Goal: Task Accomplishment & Management: Complete application form

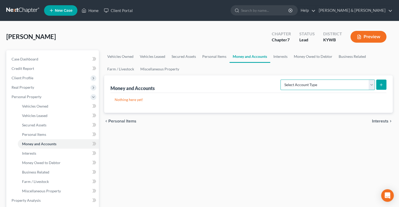
click at [369, 84] on select "Select Account Type Brokerage Cash on Hand Certificates of Deposit Checking Acc…" at bounding box center [327, 85] width 94 height 10
select select "cash_on_hand"
click at [281, 80] on select "Select Account Type Brokerage Cash on Hand Certificates of Deposit Checking Acc…" at bounding box center [327, 85] width 94 height 10
click at [382, 85] on icon "submit" at bounding box center [381, 85] width 4 height 4
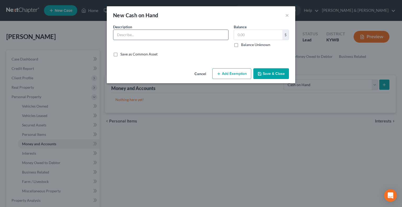
click at [153, 35] on input "text" at bounding box center [170, 35] width 115 height 10
type input "Cash"
click at [246, 36] on input "text" at bounding box center [258, 35] width 48 height 10
type input "10.00"
click at [243, 73] on button "Add Exemption" at bounding box center [231, 73] width 39 height 11
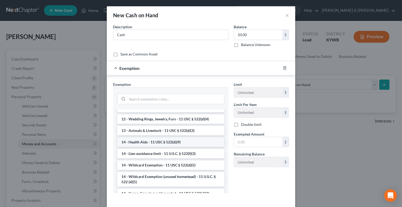
scroll to position [79, 0]
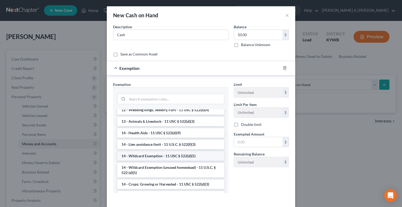
click at [167, 156] on li "14 - Wildcard Exemption - 11 USC § 522(d)(5)" at bounding box center [170, 155] width 107 height 9
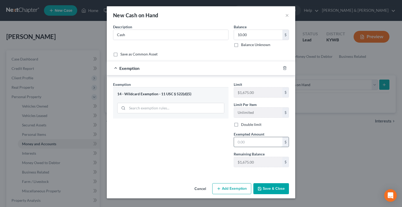
click at [244, 142] on input "text" at bounding box center [258, 142] width 48 height 10
type input "10.00"
click at [278, 190] on button "Save & Close" at bounding box center [272, 188] width 36 height 11
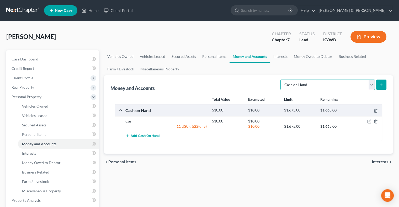
click at [373, 86] on select "Select Account Type Brokerage Cash on Hand Certificates of Deposit Checking Acc…" at bounding box center [327, 85] width 94 height 10
select select "checking"
click at [281, 80] on select "Select Account Type Brokerage Cash on Hand Certificates of Deposit Checking Acc…" at bounding box center [327, 85] width 94 height 10
click at [383, 86] on icon "submit" at bounding box center [381, 85] width 4 height 4
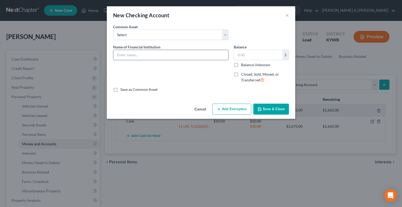
click at [138, 57] on input "text" at bounding box center [170, 55] width 115 height 10
type input "Transcend Credit Union"
click at [244, 56] on input "text" at bounding box center [258, 55] width 48 height 10
type input "10.00"
click at [237, 111] on button "Add Exemption" at bounding box center [231, 109] width 39 height 11
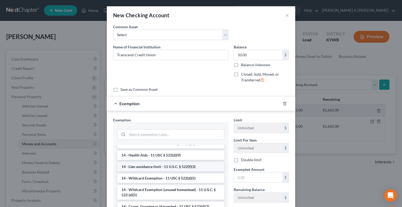
scroll to position [105, 0]
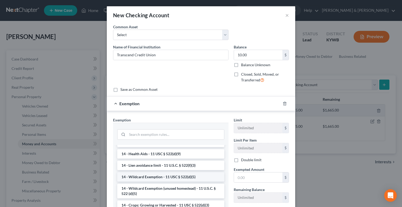
click at [172, 177] on li "14 - Wildcard Exemption - 11 USC § 522(d)(5)" at bounding box center [170, 176] width 107 height 9
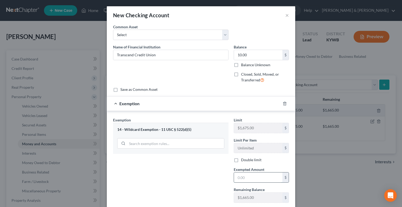
click at [252, 176] on input "text" at bounding box center [258, 178] width 48 height 10
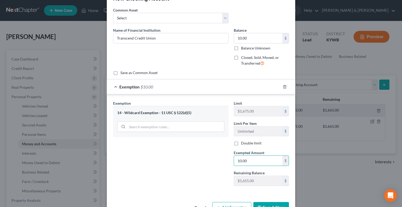
scroll to position [32, 0]
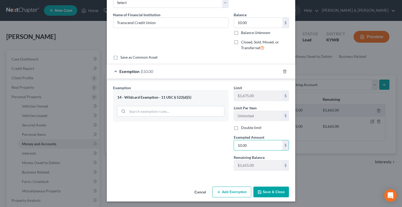
type input "10.00"
click at [266, 192] on button "Save & Close" at bounding box center [272, 192] width 36 height 11
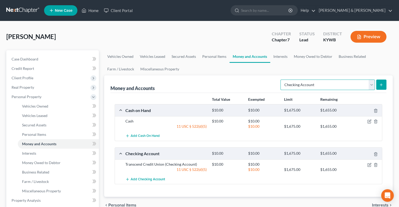
drag, startPoint x: 370, startPoint y: 86, endPoint x: 361, endPoint y: 89, distance: 10.2
click at [370, 86] on select "Select Account Type Brokerage Cash on Hand Certificates of Deposit Checking Acc…" at bounding box center [327, 85] width 94 height 10
select select "savings"
click at [281, 80] on select "Select Account Type Brokerage Cash on Hand Certificates of Deposit Checking Acc…" at bounding box center [327, 85] width 94 height 10
click at [381, 85] on line "submit" at bounding box center [381, 85] width 2 height 0
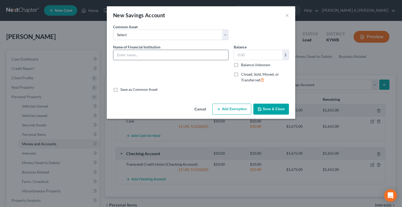
click at [153, 51] on input "text" at bounding box center [170, 55] width 115 height 10
type input "Transcend Credit Union"
click at [254, 53] on input "text" at bounding box center [258, 55] width 48 height 10
type input "5.00"
click at [241, 109] on button "Add Exemption" at bounding box center [231, 109] width 39 height 11
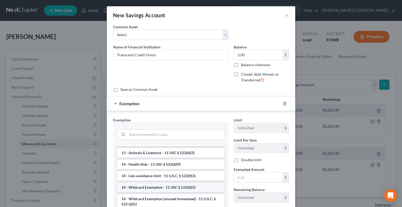
scroll to position [131, 0]
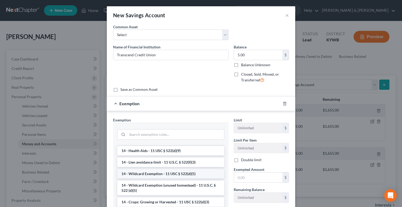
click at [161, 179] on li "14 - Wildcard Exemption - 11 USC § 522(d)(5)" at bounding box center [170, 173] width 107 height 9
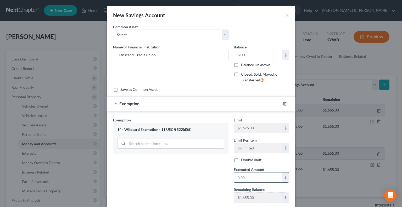
click at [240, 176] on input "text" at bounding box center [258, 178] width 48 height 10
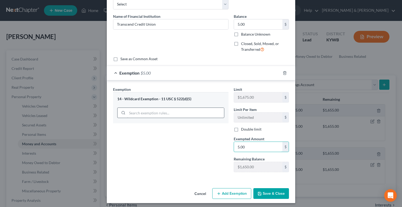
scroll to position [32, 0]
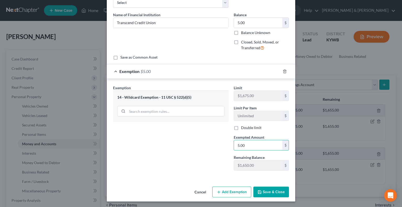
type input "5.00"
click at [277, 194] on button "Save & Close" at bounding box center [272, 192] width 36 height 11
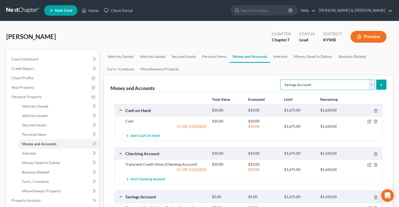
click at [372, 84] on select "Select Account Type Brokerage Cash on Hand Certificates of Deposit Checking Acc…" at bounding box center [327, 85] width 94 height 10
click at [219, 56] on link "Personal Items" at bounding box center [214, 56] width 30 height 13
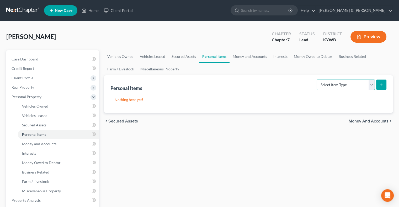
click at [371, 84] on select "Select Item Type Clothing Collectibles Of Value Electronics Firearms Household …" at bounding box center [345, 85] width 58 height 10
select select "electronics"
click at [317, 80] on select "Select Item Type Clothing Collectibles Of Value Electronics Firearms Household …" at bounding box center [345, 85] width 58 height 10
click at [381, 85] on icon "submit" at bounding box center [381, 85] width 4 height 4
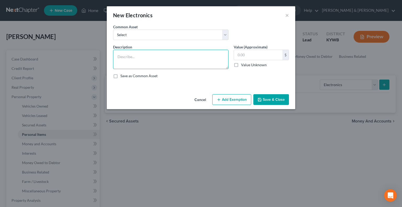
click at [169, 57] on textarea at bounding box center [171, 59] width 116 height 19
type textarea "TV, Laptop"
click at [261, 55] on input "text" at bounding box center [258, 55] width 48 height 10
type input "200.00"
click at [220, 99] on icon "button" at bounding box center [219, 100] width 4 height 4
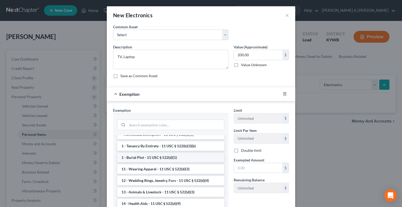
scroll to position [26, 0]
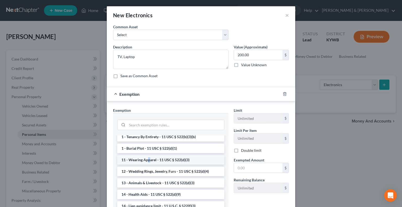
click at [147, 160] on li "11 - Wearing Apparel - 11 USC § 522(d)(3)" at bounding box center [170, 159] width 107 height 9
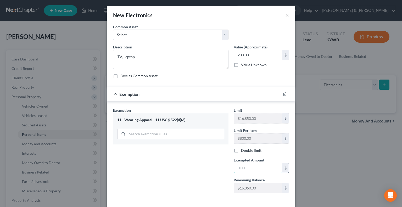
click at [244, 169] on input "text" at bounding box center [258, 168] width 48 height 10
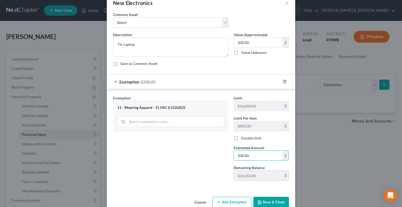
scroll to position [23, 0]
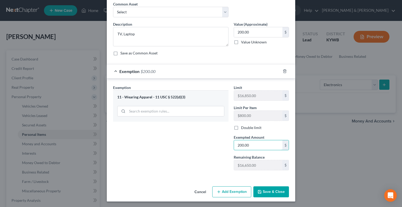
type input "200.00"
click at [277, 192] on button "Save & Close" at bounding box center [272, 192] width 36 height 11
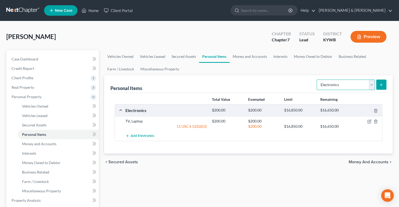
click at [372, 86] on select "Select Item Type Clothing Collectibles Of Value Electronics Firearms Household …" at bounding box center [345, 85] width 58 height 10
select select "clothing"
click at [317, 80] on select "Select Item Type Clothing Collectibles Of Value Electronics Firearms Household …" at bounding box center [345, 85] width 58 height 10
click at [382, 80] on button "submit" at bounding box center [381, 85] width 10 height 10
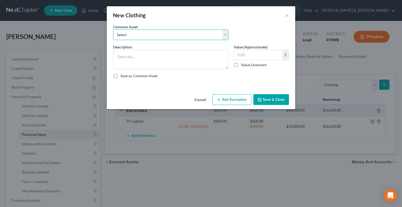
drag, startPoint x: 151, startPoint y: 32, endPoint x: 150, endPoint y: 36, distance: 4.4
click at [151, 32] on select "Select WEARING APPAREL Wearing Apparel" at bounding box center [171, 35] width 116 height 10
select select "1"
click at [113, 30] on select "Select WEARING APPAREL Wearing Apparel" at bounding box center [171, 35] width 116 height 10
type textarea "Wearing Apparel"
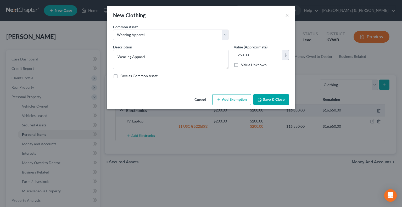
click at [245, 52] on input "250.00" at bounding box center [258, 55] width 48 height 10
type input "300.00"
click at [239, 102] on button "Add Exemption" at bounding box center [231, 99] width 39 height 11
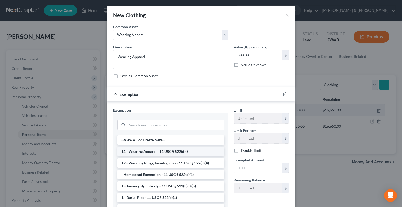
click at [166, 151] on li "11 - Wearing Apparel - 11 USC § 522(d)(3)" at bounding box center [170, 151] width 107 height 9
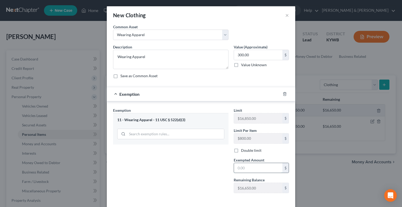
click at [237, 167] on input "text" at bounding box center [258, 168] width 48 height 10
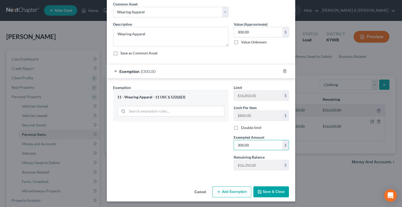
type input "300.00"
click at [276, 192] on button "Save & Close" at bounding box center [272, 192] width 36 height 11
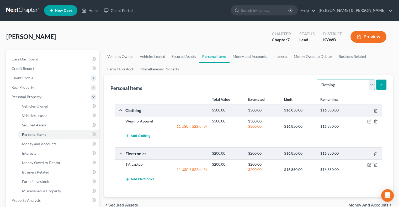
click at [370, 81] on select "Select Item Type Clothing Collectibles Of Value Electronics Firearms Household …" at bounding box center [345, 85] width 58 height 10
select select "jewelry"
click at [317, 80] on select "Select Item Type Clothing Collectibles Of Value Electronics Firearms Household …" at bounding box center [345, 85] width 58 height 10
click at [378, 83] on button "submit" at bounding box center [381, 85] width 10 height 10
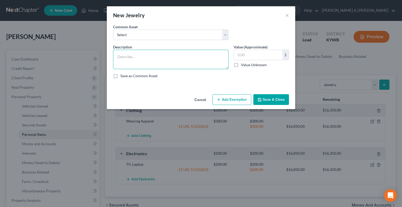
click at [192, 63] on textarea at bounding box center [171, 59] width 116 height 19
type textarea "Watch, costume jewelry"
click at [244, 56] on input "text" at bounding box center [258, 55] width 48 height 10
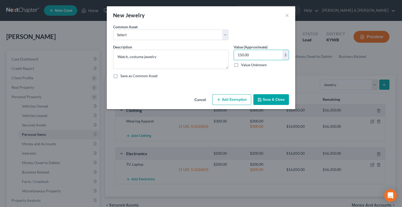
type input "150.00"
click at [239, 99] on button "Add Exemption" at bounding box center [231, 99] width 39 height 11
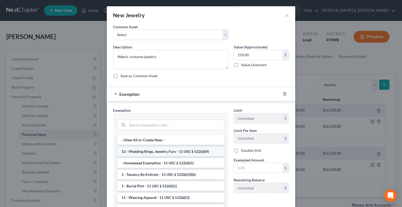
click at [137, 150] on li "12 - Wedding Rings, Jewelry, Furs - 11 USC § 522(d)(4)" at bounding box center [170, 151] width 107 height 9
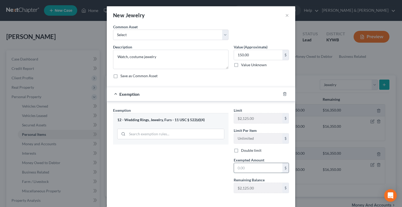
click at [242, 168] on input "text" at bounding box center [258, 168] width 48 height 10
type input "4"
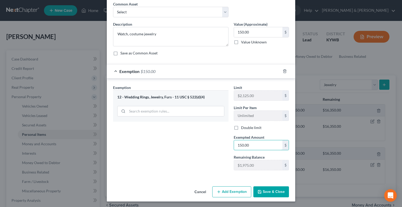
type input "150.00"
click at [264, 189] on button "Save & Close" at bounding box center [272, 192] width 36 height 11
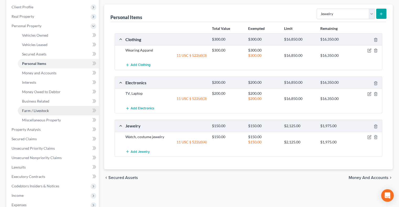
scroll to position [79, 0]
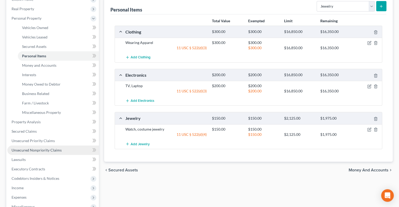
click at [39, 150] on span "Unsecured Nonpriority Claims" at bounding box center [37, 150] width 50 height 4
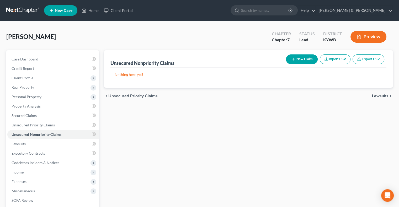
click at [299, 58] on button "New Claim" at bounding box center [302, 60] width 32 height 10
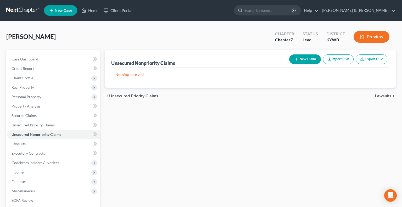
select select "0"
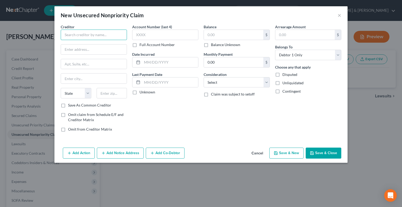
click at [96, 32] on input "text" at bounding box center [94, 35] width 66 height 10
type input "Western Funding Inc"
click at [116, 49] on input "text" at bounding box center [94, 50] width 66 height 10
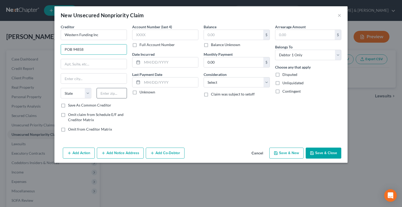
type input "POB 94858"
click at [106, 90] on input "text" at bounding box center [112, 93] width 31 height 10
type input "89193"
click at [244, 36] on input "text" at bounding box center [233, 35] width 59 height 10
type input "[GEOGRAPHIC_DATA]"
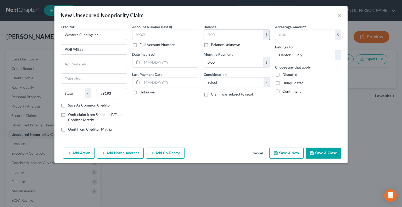
select select "31"
type input "14,802"
click at [277, 152] on icon "button" at bounding box center [276, 153] width 4 height 4
select select "0"
type input "14,802.00"
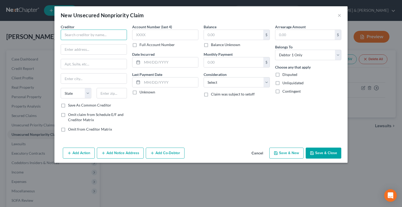
click at [106, 35] on input "text" at bounding box center [94, 35] width 66 height 10
type input "Kitch Acceptance Corporation"
click at [89, 52] on input "text" at bounding box center [94, 50] width 66 height 10
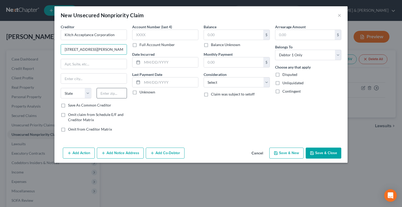
type input "[STREET_ADDRESS][PERSON_NAME]"
click at [107, 95] on input "text" at bounding box center [112, 93] width 31 height 10
type input "46802"
type input "[GEOGRAPHIC_DATA][PERSON_NAME]"
select select "15"
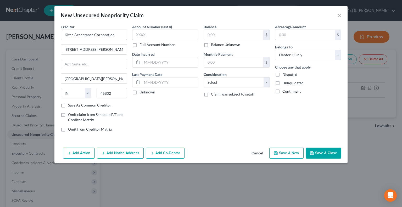
click at [221, 28] on div "Balance $ Balance Unknown Balance Undetermined $ Balance Unknown" at bounding box center [237, 35] width 66 height 23
click at [209, 33] on input "text" at bounding box center [233, 35] width 59 height 10
click at [278, 151] on icon "button" at bounding box center [276, 153] width 4 height 4
type input "5,367.00"
type input "0.00"
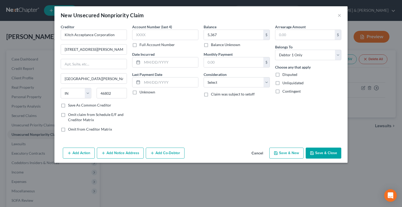
select select "0"
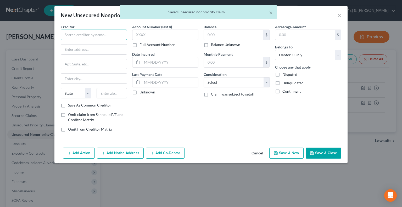
click at [80, 33] on input "text" at bounding box center [94, 35] width 66 height 10
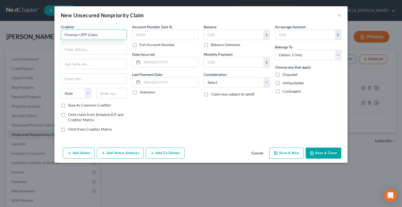
drag, startPoint x: 90, startPoint y: 32, endPoint x: 99, endPoint y: 28, distance: 9.5
click at [91, 32] on input "Finwise/ OPP LOans" at bounding box center [94, 35] width 66 height 10
type input "Finwise/ OPP Loans"
click at [94, 48] on input "text" at bounding box center [94, 50] width 66 height 10
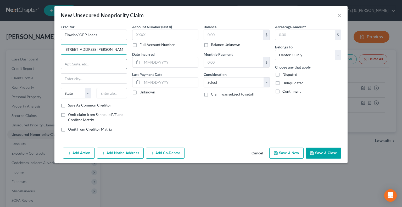
type input "[STREET_ADDRESS][PERSON_NAME]"
click at [83, 65] on input "text" at bounding box center [94, 64] width 66 height 10
drag, startPoint x: 67, startPoint y: 63, endPoint x: 72, endPoint y: 57, distance: 8.2
click at [67, 63] on input "SUite 3400" at bounding box center [94, 64] width 66 height 10
type input "Suite 3400"
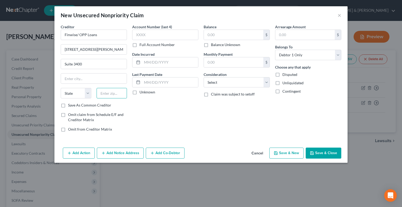
click at [109, 92] on input "text" at bounding box center [112, 93] width 31 height 10
type input "60601"
type input "[GEOGRAPHIC_DATA]"
select select "14"
click at [236, 35] on input "text" at bounding box center [233, 35] width 59 height 10
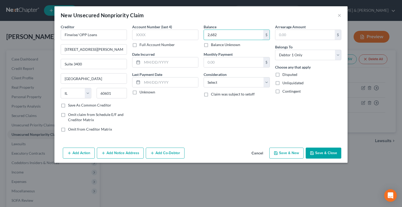
type input "2,682"
click at [281, 154] on button "Save & New" at bounding box center [287, 153] width 34 height 11
select select "0"
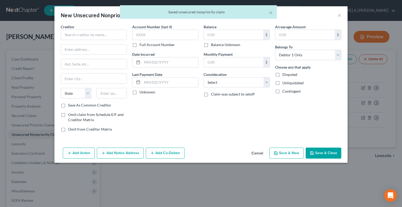
type input "2,682.00"
type input "0.00"
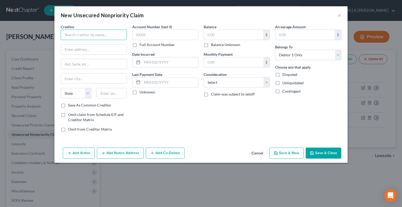
click at [99, 36] on input "text" at bounding box center [94, 35] width 66 height 10
type input "World Acceptance Corporation"
click at [83, 49] on input "text" at bounding box center [94, 50] width 66 height 10
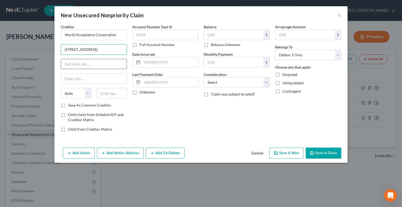
type input "[STREET_ADDRESS]"
click at [98, 61] on input "text" at bounding box center [94, 64] width 66 height 10
type input "Suite 400"
drag, startPoint x: 102, startPoint y: 52, endPoint x: 56, endPoint y: 49, distance: 45.9
click at [56, 49] on div "Creditor * World Acceptance Corporation [STREET_ADDRESS][GEOGRAPHIC_DATA][US_ST…" at bounding box center [201, 85] width 293 height 122
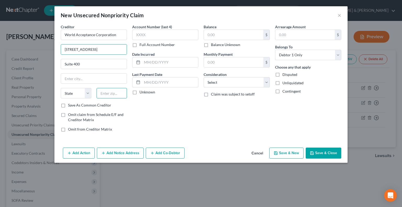
click at [110, 92] on input "text" at bounding box center [112, 93] width 31 height 10
type input "29601"
type input "[GEOGRAPHIC_DATA]"
select select "42"
click at [237, 34] on input "text" at bounding box center [233, 35] width 59 height 10
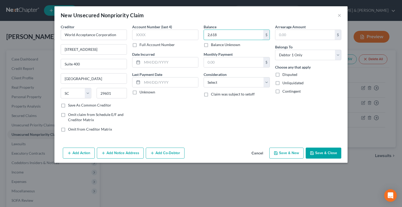
type input "2,618"
click at [293, 157] on button "Save & New" at bounding box center [287, 153] width 34 height 11
select select "0"
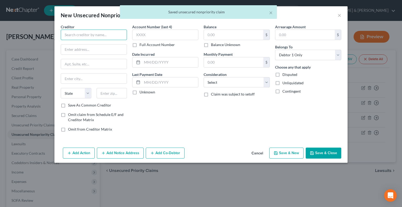
click at [99, 36] on input "text" at bounding box center [94, 35] width 66 height 10
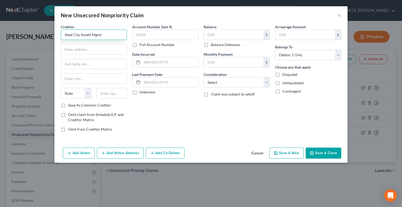
drag, startPoint x: 89, startPoint y: 35, endPoint x: 93, endPoint y: 30, distance: 6.4
click at [89, 34] on input "Steel City Assett Mgmt" at bounding box center [94, 35] width 66 height 10
type input "Steel City Asset Mgmt"
click at [80, 50] on input "text" at bounding box center [94, 50] width 66 height 10
type input "[STREET_ADDRESS]"
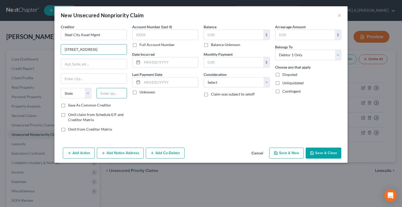
click at [108, 95] on input "text" at bounding box center [112, 93] width 31 height 10
type input "46410"
type input "Merrillville"
select select "15"
click at [210, 37] on input "text" at bounding box center [233, 35] width 59 height 10
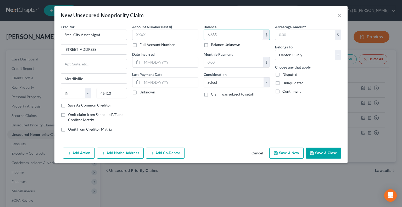
type input "6,685"
click at [321, 155] on button "Save & Close" at bounding box center [324, 153] width 36 height 11
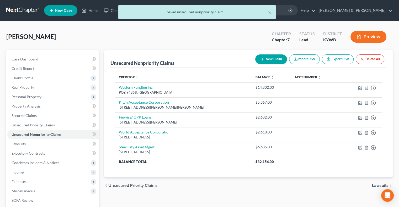
click at [265, 61] on button "New Claim" at bounding box center [271, 60] width 32 height 10
select select "0"
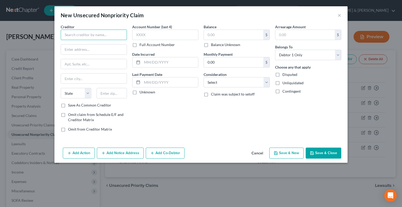
click at [78, 35] on input "text" at bounding box center [94, 35] width 66 height 10
type input "Midland Credit Mgmt"
click at [93, 49] on input "text" at bounding box center [94, 50] width 66 height 10
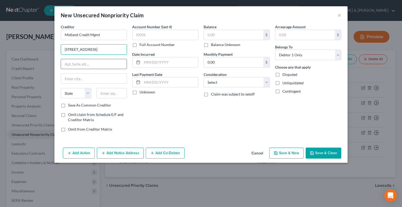
type input "[STREET_ADDRESS]"
click at [82, 66] on input "text" at bounding box center [94, 64] width 66 height 10
type input "Ste. 300"
click at [121, 94] on input "text" at bounding box center [112, 93] width 31 height 10
type input "48083"
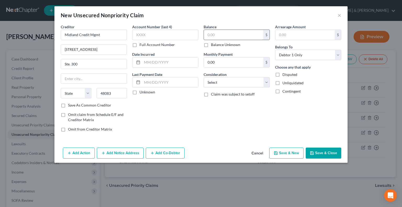
type input "[PERSON_NAME]"
select select "23"
click at [218, 35] on input "text" at bounding box center [233, 35] width 59 height 10
type input "633"
click at [288, 152] on button "Save & New" at bounding box center [287, 153] width 34 height 11
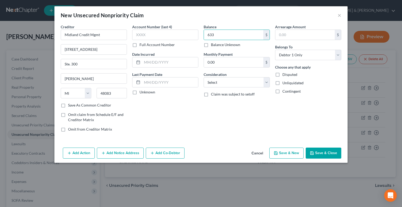
select select "0"
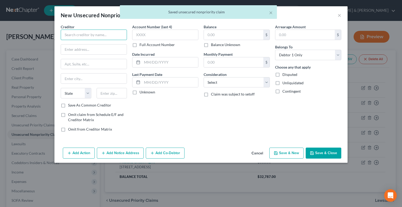
click at [109, 36] on input "text" at bounding box center [94, 35] width 66 height 10
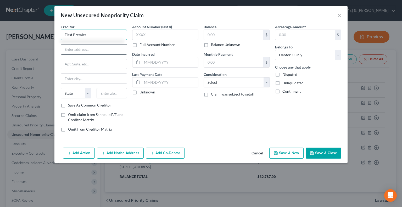
type input "First Premier"
click at [102, 47] on input "text" at bounding box center [94, 50] width 66 height 10
click at [91, 51] on input "text" at bounding box center [94, 50] width 66 height 10
drag, startPoint x: 92, startPoint y: 49, endPoint x: 102, endPoint y: 36, distance: 15.8
click at [93, 48] on input "[STREET_ADDRESS][PERSON_NAME]" at bounding box center [94, 50] width 66 height 10
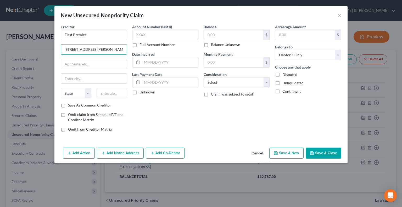
type input "[STREET_ADDRESS][PERSON_NAME]"
click at [107, 93] on input "text" at bounding box center [112, 93] width 31 height 10
type input "57107"
type input "[GEOGRAPHIC_DATA]"
select select "43"
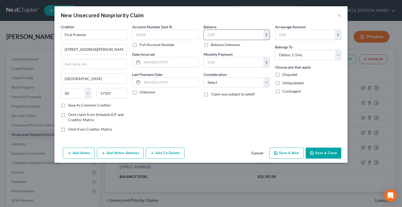
click at [216, 37] on input "text" at bounding box center [233, 35] width 59 height 10
type input "608"
click at [292, 155] on button "Save & New" at bounding box center [287, 153] width 34 height 11
select select "0"
type input "608.00"
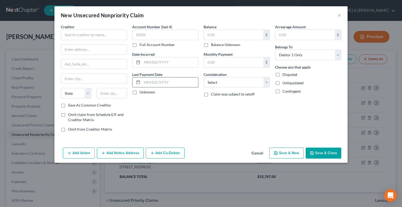
type input "0.00"
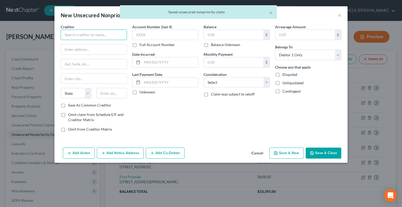
click at [90, 33] on input "text" at bounding box center [94, 35] width 66 height 10
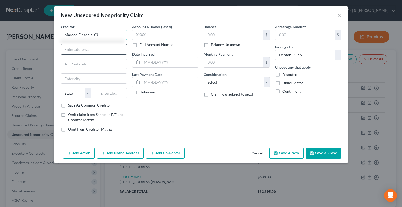
type input "Maroon Financial CU"
click at [89, 47] on input "text" at bounding box center [94, 50] width 66 height 10
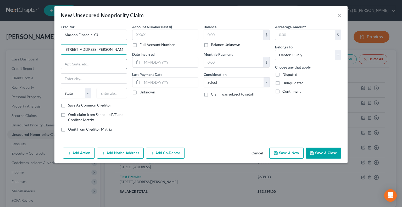
type input "[STREET_ADDRESS][PERSON_NAME]"
click at [90, 63] on input "text" at bounding box center [94, 64] width 66 height 10
type input "Site 5"
click at [120, 93] on input "text" at bounding box center [112, 93] width 31 height 10
type input "60637"
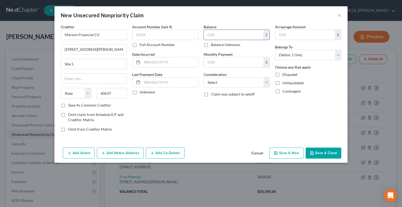
type input "[GEOGRAPHIC_DATA]"
select select "14"
click at [217, 36] on input "text" at bounding box center [233, 35] width 59 height 10
click at [292, 154] on button "Save & New" at bounding box center [287, 153] width 34 height 11
type input "479.00"
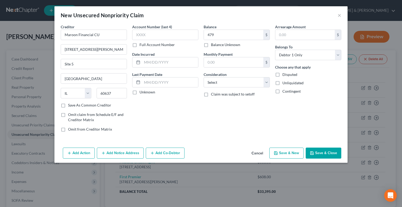
type input "0.00"
select select "0"
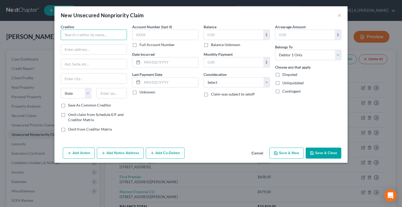
click at [104, 36] on input "text" at bounding box center [94, 35] width 66 height 10
click at [95, 34] on input "Sunrise Credit Svcs/ AT&T Mobile" at bounding box center [94, 35] width 66 height 10
type input "Sunrise Credit Svcs. / AT&T Mobile"
click at [108, 48] on input "text" at bounding box center [94, 50] width 66 height 10
click at [91, 52] on input "text" at bounding box center [94, 50] width 66 height 10
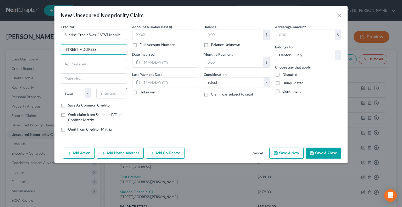
type input "[STREET_ADDRESS]"
drag, startPoint x: 113, startPoint y: 95, endPoint x: 119, endPoint y: 96, distance: 5.9
click at [117, 95] on input "text" at bounding box center [112, 93] width 31 height 10
type input "11735"
type input "Farmingdale"
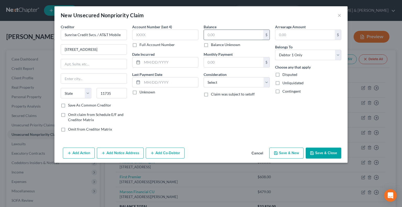
select select "35"
click at [237, 30] on input "text" at bounding box center [233, 35] width 59 height 10
type input "357"
click at [290, 152] on button "Save & New" at bounding box center [287, 153] width 34 height 11
select select "0"
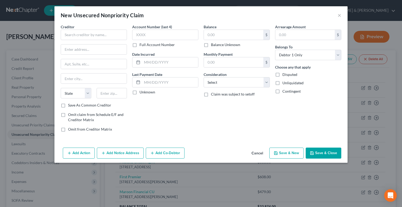
type input "357.00"
type input "0.00"
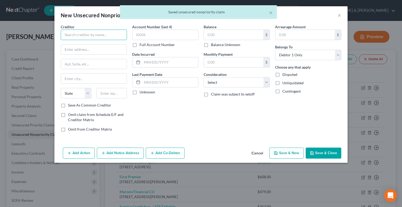
click at [92, 34] on input "text" at bounding box center [94, 35] width 66 height 10
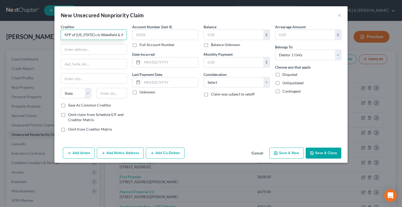
scroll to position [0, 2]
type input "APP of [US_STATE] c/o Wakefield & Assoc."
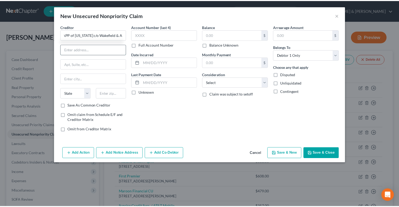
scroll to position [0, 0]
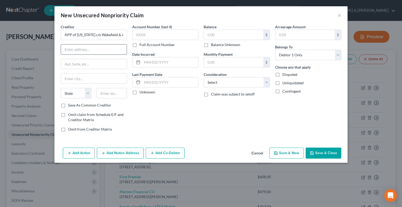
click at [76, 47] on input "text" at bounding box center [94, 50] width 66 height 10
type input "Dept. 888640"
click at [110, 92] on input "text" at bounding box center [112, 93] width 31 height 10
type input "37995"
type input "[GEOGRAPHIC_DATA]"
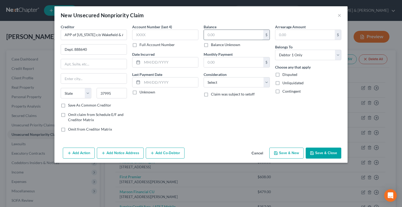
select select "44"
click at [215, 35] on input "text" at bounding box center [233, 35] width 59 height 10
type input "3,178"
click at [295, 154] on button "Save & New" at bounding box center [287, 153] width 34 height 11
select select "0"
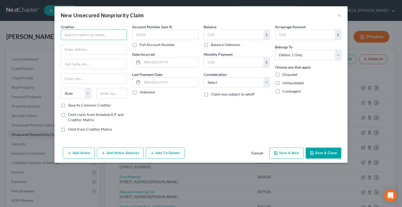
drag, startPoint x: 89, startPoint y: 38, endPoint x: 90, endPoint y: 34, distance: 3.7
click at [89, 35] on input "text" at bounding box center [94, 35] width 66 height 10
click at [90, 33] on input "text" at bounding box center [94, 35] width 66 height 10
type input "CEP America c/o Wakefield & Assoc."
click at [79, 51] on input "text" at bounding box center [94, 50] width 66 height 10
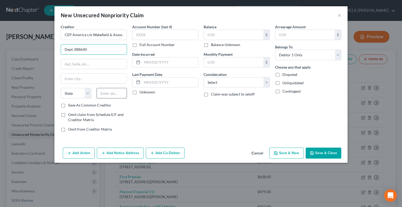
type input "Dept. 888640"
click at [119, 92] on input "text" at bounding box center [112, 93] width 31 height 10
type input "37995"
type input "[GEOGRAPHIC_DATA]"
select select "44"
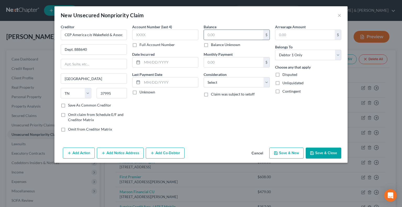
click at [221, 35] on input "text" at bounding box center [233, 35] width 59 height 10
type input "2,141"
drag, startPoint x: 288, startPoint y: 152, endPoint x: 291, endPoint y: 152, distance: 3.1
click at [291, 152] on button "Save & New" at bounding box center [287, 153] width 34 height 11
select select "0"
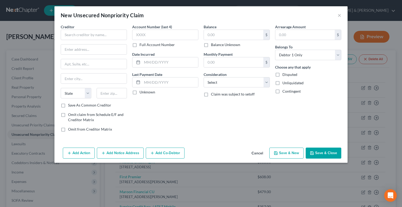
type input "2,141.00"
type input "0.00"
click at [91, 33] on input "text" at bounding box center [94, 35] width 66 height 10
type input "[PERSON_NAME] & Assoc."
click at [89, 52] on input "text" at bounding box center [94, 50] width 66 height 10
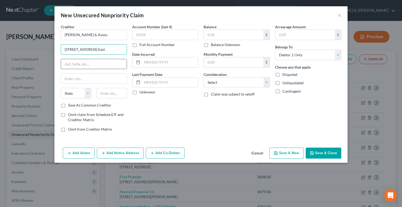
type input "[STREET_ADDRESS] East"
click at [78, 62] on input "text" at bounding box center [94, 64] width 66 height 10
type input "#1100"
drag, startPoint x: 115, startPoint y: 91, endPoint x: 118, endPoint y: 92, distance: 3.2
click at [117, 92] on input "text" at bounding box center [112, 93] width 31 height 10
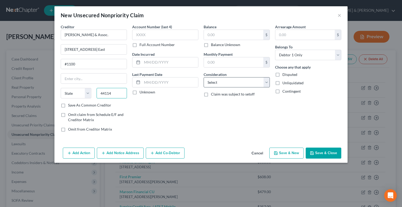
type input "44114"
type input "[GEOGRAPHIC_DATA]"
select select "36"
click at [236, 86] on select "Select Cable / Satellite Services Collection Agency Credit Card Debt Debt Couns…" at bounding box center [237, 82] width 66 height 10
select select "14"
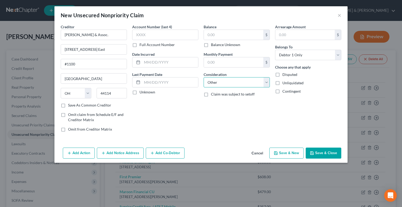
click at [204, 77] on select "Select Cable / Satellite Services Collection Agency Credit Card Debt Debt Couns…" at bounding box center [237, 82] width 66 height 10
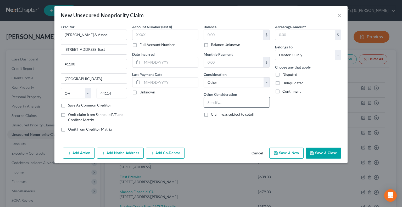
click at [232, 105] on input "text" at bounding box center [237, 102] width 66 height 10
type input "Western Funding Atty"
click at [295, 154] on button "Save & New" at bounding box center [287, 153] width 34 height 11
select select "0"
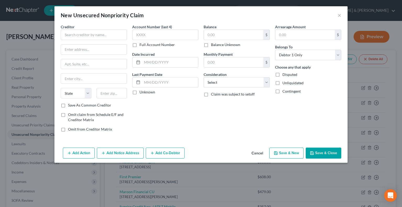
type input "0.00"
drag, startPoint x: 327, startPoint y: 155, endPoint x: 324, endPoint y: 186, distance: 31.1
click at [325, 186] on div "New Unsecured Nonpriority Claim × Creditor * State [US_STATE] AK AR AZ [GEOGRAP…" at bounding box center [201, 103] width 402 height 207
click at [323, 154] on button "Save & Close" at bounding box center [324, 153] width 36 height 11
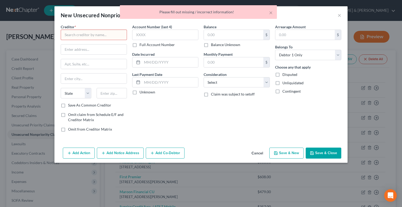
click at [264, 153] on button "Cancel" at bounding box center [258, 153] width 20 height 10
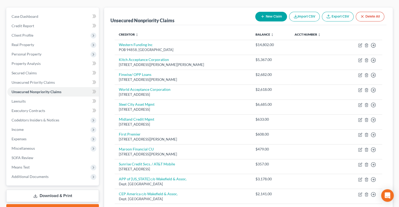
scroll to position [5, 0]
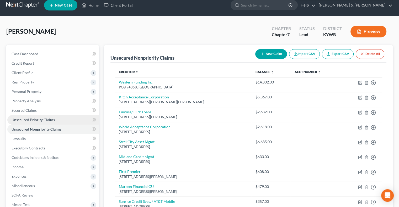
click at [23, 119] on span "Unsecured Priority Claims" at bounding box center [33, 120] width 43 height 4
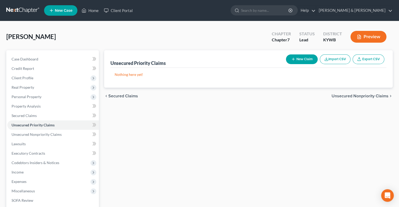
click at [306, 57] on button "New Claim" at bounding box center [302, 60] width 32 height 10
select select "0"
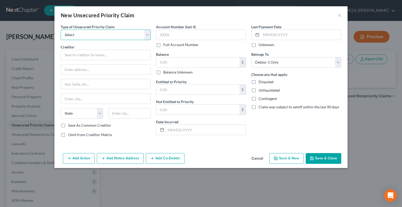
click at [140, 33] on select "Select Taxes & Other Government Units Domestic Support Obligations Extensions o…" at bounding box center [106, 35] width 90 height 10
select select "9"
click at [61, 30] on select "Select Taxes & Other Government Units Domestic Support Obligations Extensions o…" at bounding box center [106, 35] width 90 height 10
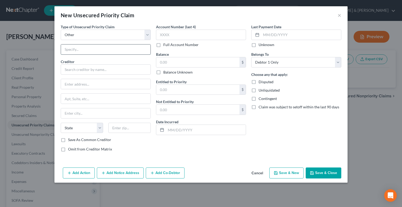
click at [121, 50] on input "text" at bounding box center [106, 50] width 90 height 10
click at [82, 68] on input "text" at bounding box center [106, 69] width 90 height 10
type input "US Dept. of Education"
click at [94, 87] on input "text" at bounding box center [106, 84] width 90 height 10
type input "POB 16448"
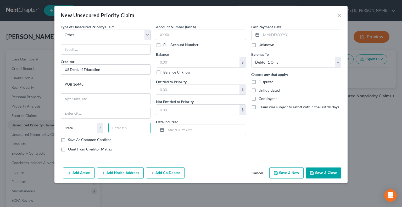
click at [127, 125] on input "text" at bounding box center [129, 128] width 42 height 10
type input "55116"
type input "Saint [PERSON_NAME]"
select select "24"
click at [126, 96] on input "text" at bounding box center [106, 99] width 90 height 10
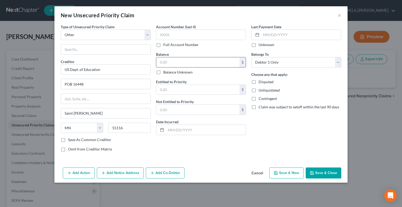
click at [202, 59] on input "text" at bounding box center [197, 62] width 83 height 10
type input "36,354"
click at [187, 88] on input "text" at bounding box center [197, 90] width 83 height 10
type input "36,354"
click at [86, 48] on input "text" at bounding box center [106, 50] width 90 height 10
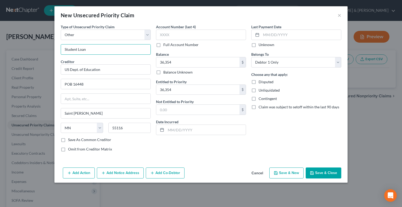
type input "Student Loan"
click at [327, 172] on button "Save & Close" at bounding box center [324, 173] width 36 height 11
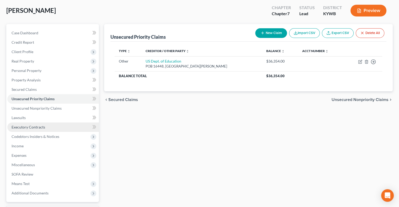
scroll to position [52, 0]
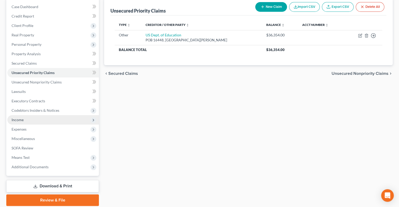
click at [29, 121] on span "Income" at bounding box center [52, 119] width 91 height 9
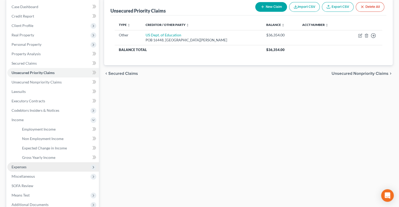
click at [26, 167] on span "Expenses" at bounding box center [52, 166] width 91 height 9
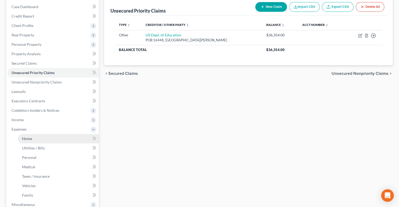
click at [38, 139] on link "Home" at bounding box center [58, 138] width 81 height 9
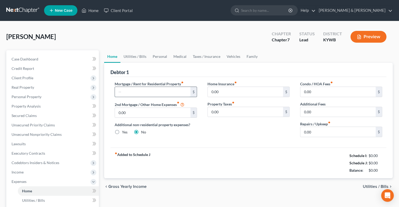
click at [144, 91] on input "text" at bounding box center [152, 92] width 75 height 10
type input "400.00"
click at [136, 57] on link "Utilities / Bills" at bounding box center [134, 56] width 29 height 13
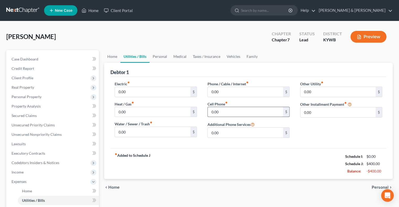
click at [222, 111] on input "0.00" at bounding box center [245, 112] width 75 height 10
type input "225"
click at [162, 56] on link "Personal" at bounding box center [159, 56] width 21 height 13
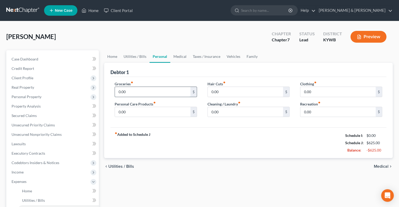
click at [141, 92] on input "0.00" at bounding box center [152, 92] width 75 height 10
type input "200"
click at [316, 91] on input "0.00" at bounding box center [337, 92] width 75 height 10
type input "20"
click at [235, 107] on input "0.00" at bounding box center [245, 112] width 75 height 10
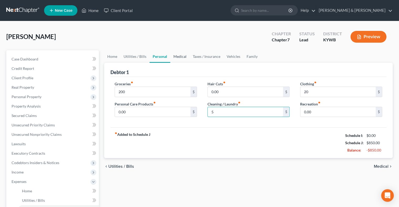
type input "5"
click at [180, 55] on link "Medical" at bounding box center [179, 56] width 19 height 13
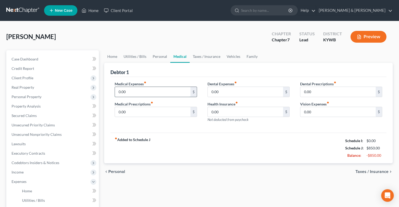
click at [160, 94] on input "0.00" at bounding box center [152, 92] width 75 height 10
type input "10"
drag, startPoint x: 232, startPoint y: 55, endPoint x: 216, endPoint y: 59, distance: 16.4
click at [232, 55] on link "Vehicles" at bounding box center [233, 56] width 20 height 13
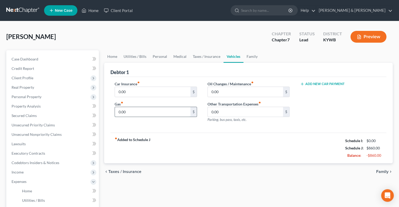
click at [121, 111] on input "0.00" at bounding box center [152, 112] width 75 height 10
type input "100"
drag, startPoint x: 159, startPoint y: 56, endPoint x: 162, endPoint y: 57, distance: 3.1
click at [159, 56] on link "Personal" at bounding box center [159, 56] width 21 height 13
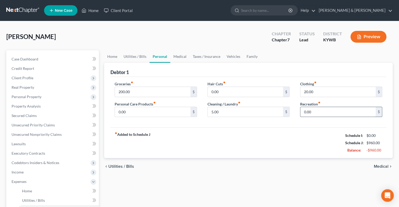
click at [315, 110] on input "0.00" at bounding box center [337, 112] width 75 height 10
type input "10"
click at [251, 55] on link "Family" at bounding box center [251, 56] width 17 height 13
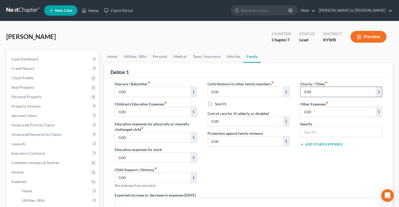
click at [307, 89] on input "0.00" at bounding box center [337, 92] width 75 height 10
type input "10"
click at [231, 55] on link "Vehicles" at bounding box center [233, 56] width 20 height 13
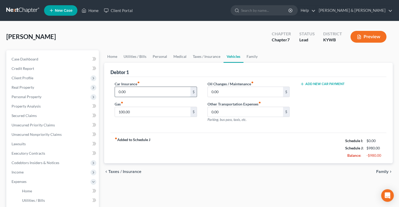
click at [137, 92] on input "0.00" at bounding box center [152, 92] width 75 height 10
type input "400"
click at [154, 58] on link "Personal" at bounding box center [159, 56] width 21 height 13
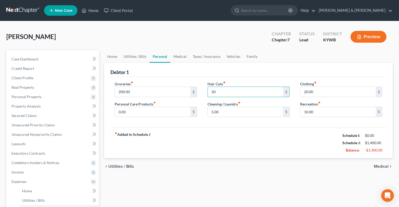
type input "20"
click at [293, 122] on div "Groceries fiber_manual_record 200.00 $ Personal Care Products fiber_manual_reco…" at bounding box center [248, 102] width 276 height 51
click at [255, 55] on link "Family" at bounding box center [251, 56] width 17 height 13
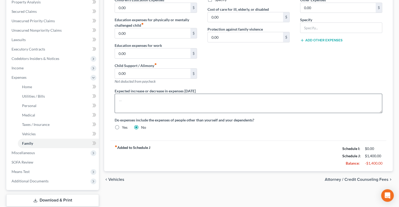
scroll to position [105, 0]
click at [130, 96] on textarea at bounding box center [248, 102] width 267 height 19
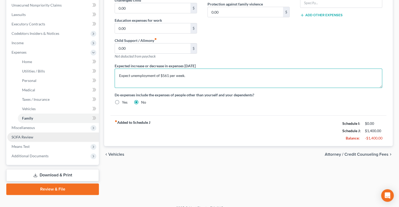
scroll to position [137, 0]
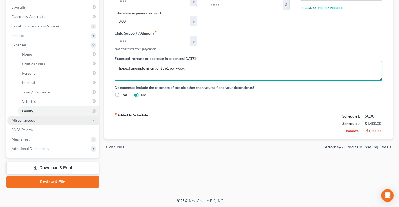
type textarea "Expect unemployment of $561 per week."
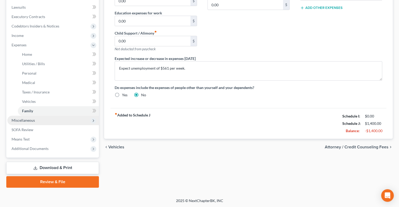
click at [31, 121] on span "Miscellaneous" at bounding box center [23, 120] width 23 height 4
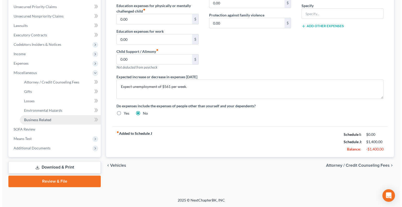
scroll to position [118, 0]
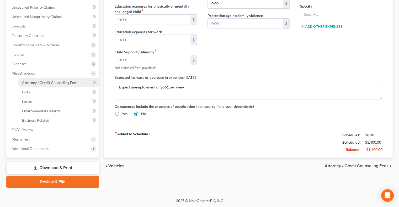
click at [30, 83] on span "Attorney / Credit Counseling Fees" at bounding box center [49, 82] width 55 height 4
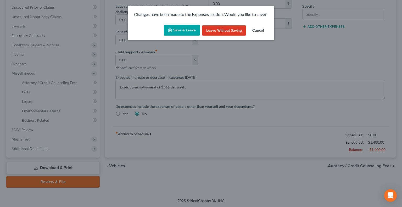
click at [179, 29] on button "Save & Leave" at bounding box center [182, 30] width 36 height 11
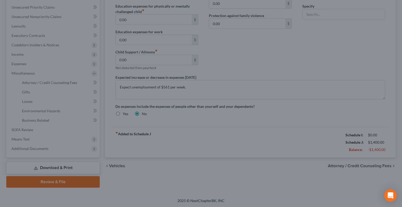
select select "0"
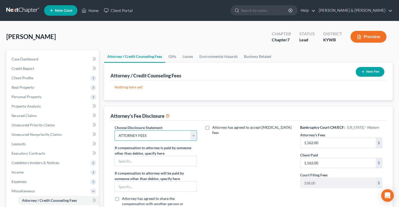
click at [192, 136] on select "Select ATTORNEY FEES" at bounding box center [156, 135] width 82 height 10
click at [115, 130] on select "Select ATTORNEY FEES" at bounding box center [156, 135] width 82 height 10
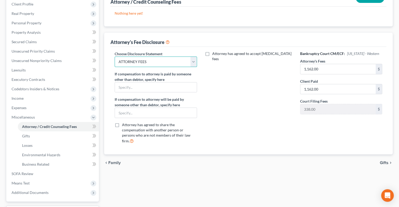
scroll to position [118, 0]
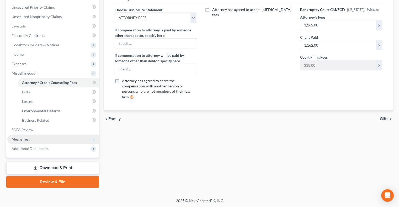
click at [29, 140] on span "Means Test" at bounding box center [21, 139] width 18 height 4
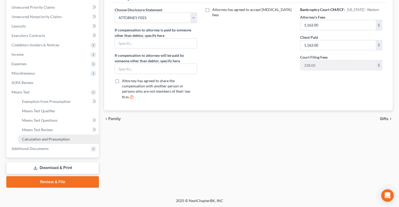
click at [50, 141] on span "Calculation and Presumption" at bounding box center [46, 139] width 48 height 4
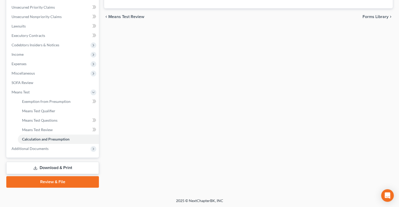
click at [69, 166] on link "Download & Print" at bounding box center [52, 168] width 92 height 12
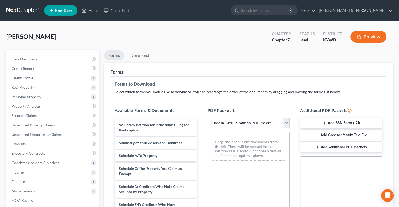
click at [287, 122] on select "Choose Default Petition PDF Packet Complete Bankruptcy Petition (all forms and …" at bounding box center [248, 123] width 82 height 10
select select "5"
click at [207, 118] on select "Choose Default Petition PDF Packet Complete Bankruptcy Petition (all forms and …" at bounding box center [248, 123] width 82 height 10
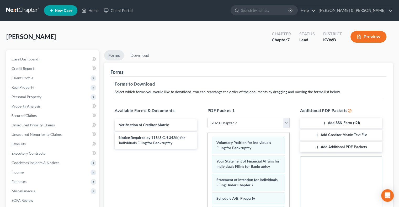
click at [323, 123] on icon "button" at bounding box center [324, 123] width 4 height 4
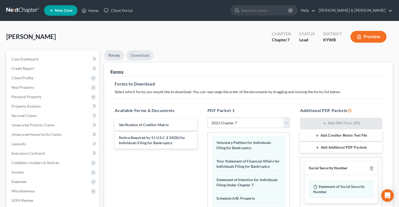
click at [141, 51] on link "Download" at bounding box center [139, 55] width 27 height 10
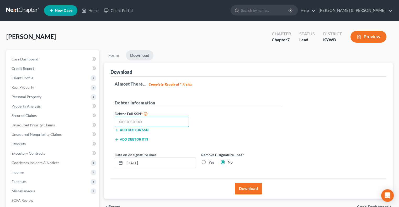
click at [136, 121] on input "text" at bounding box center [152, 122] width 74 height 10
type input "305-94-2279"
click at [208, 161] on label "Yes" at bounding box center [211, 162] width 6 height 5
click at [210, 161] on input "Yes" at bounding box center [211, 161] width 3 height 3
radio input "true"
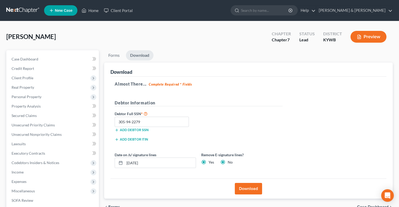
radio input "false"
drag, startPoint x: 159, startPoint y: 166, endPoint x: 115, endPoint y: 162, distance: 44.5
click at [114, 166] on div "Date on /s/ signature lines [DATE]" at bounding box center [155, 160] width 86 height 16
click at [243, 184] on button "Download" at bounding box center [248, 189] width 27 height 12
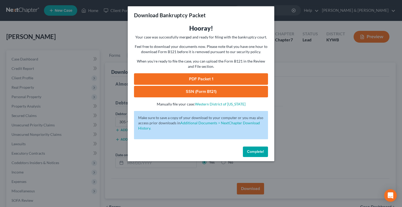
click at [217, 90] on link "SSN (Form B121)" at bounding box center [201, 92] width 134 height 12
click at [220, 79] on link "PDF Packet 1" at bounding box center [201, 79] width 134 height 12
click at [257, 151] on span "Complete!" at bounding box center [255, 152] width 17 height 4
